Goal: Navigation & Orientation: Find specific page/section

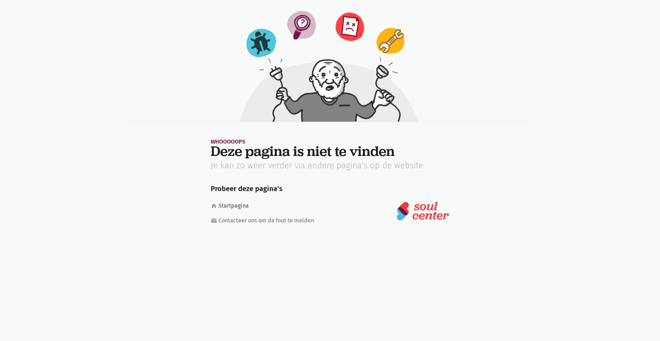
click at [238, 204] on link "home Startpagina" at bounding box center [266, 206] width 110 height 9
